Goal: Transaction & Acquisition: Purchase product/service

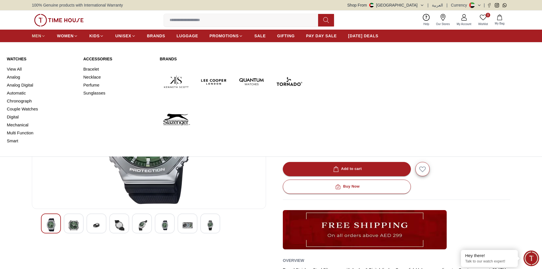
click at [41, 35] on span "MEN" at bounding box center [36, 36] width 9 height 6
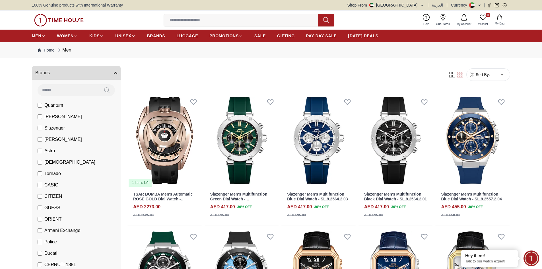
scroll to position [85, 0]
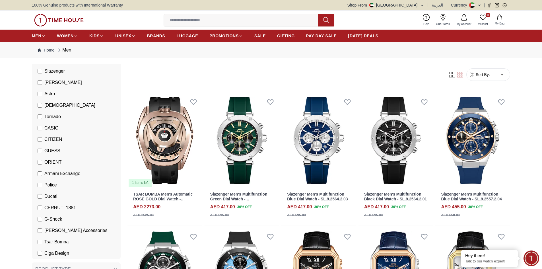
click at [40, 221] on label "G-Shock" at bounding box center [50, 219] width 24 height 7
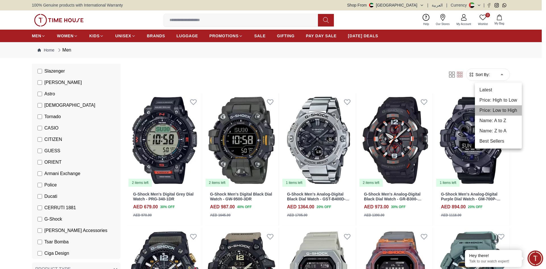
click at [497, 111] on li "Price: Low to High" at bounding box center [498, 110] width 47 height 10
type input "*"
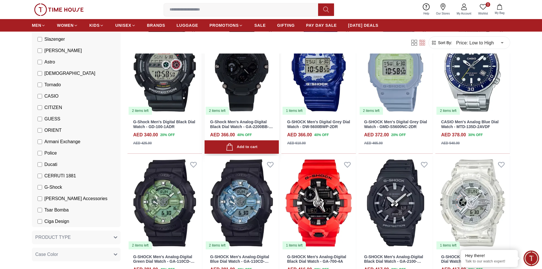
scroll to position [370, 0]
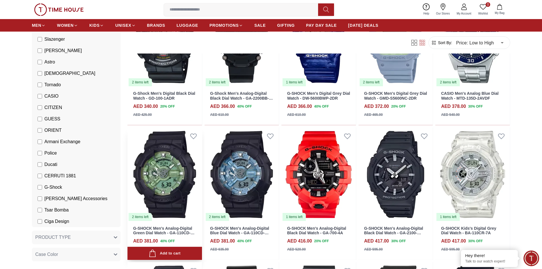
scroll to position [398, 0]
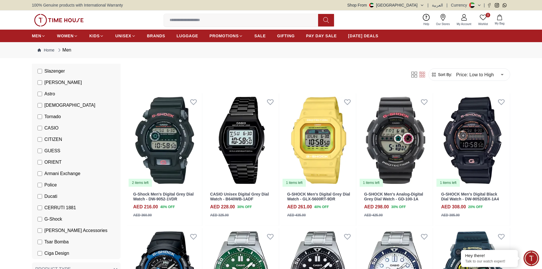
click at [208, 18] on input at bounding box center [243, 20] width 159 height 11
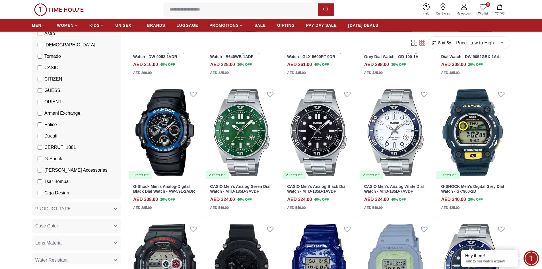
scroll to position [142, 0]
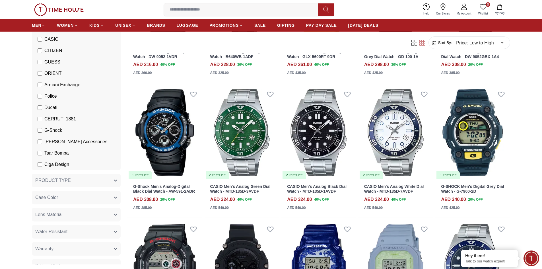
click at [62, 197] on button "Case Color" at bounding box center [76, 198] width 89 height 14
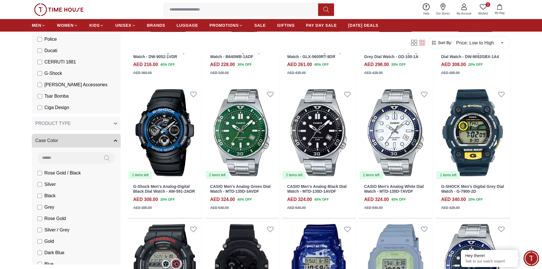
scroll to position [228, 0]
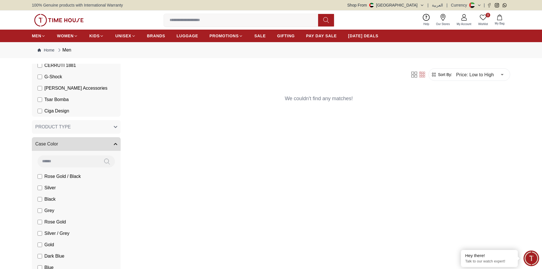
scroll to position [114, 0]
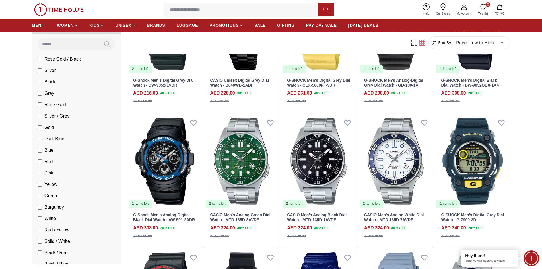
scroll to position [341, 0]
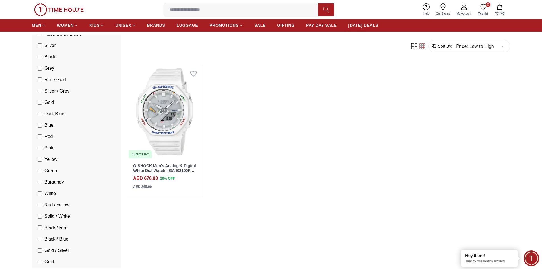
scroll to position [57, 0]
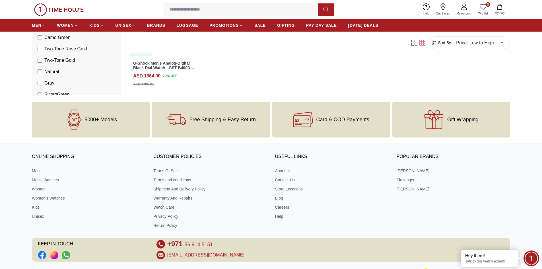
scroll to position [967, 0]
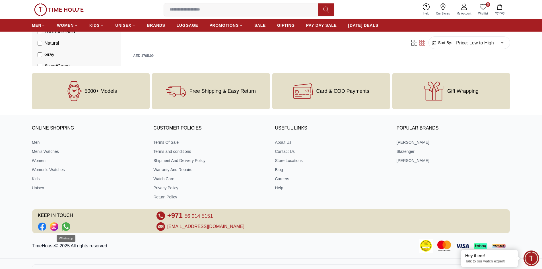
click at [67, 226] on icon "Social Link" at bounding box center [66, 226] width 9 height 9
